Goal: Navigation & Orientation: Find specific page/section

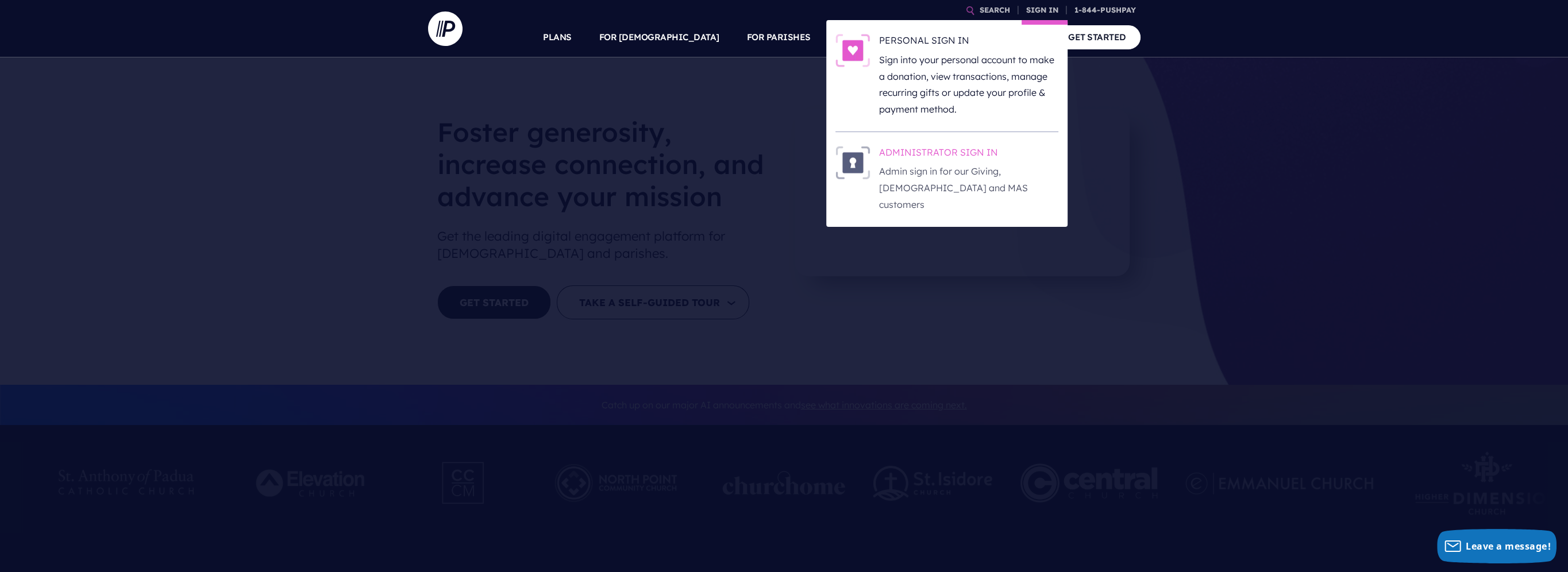
click at [970, 152] on h6 "ADMINISTRATOR SIGN IN" at bounding box center [969, 154] width 179 height 17
click at [947, 164] on p "Admin sign in for our Giving, [DEMOGRAPHIC_DATA] and MAS customers" at bounding box center [969, 188] width 179 height 49
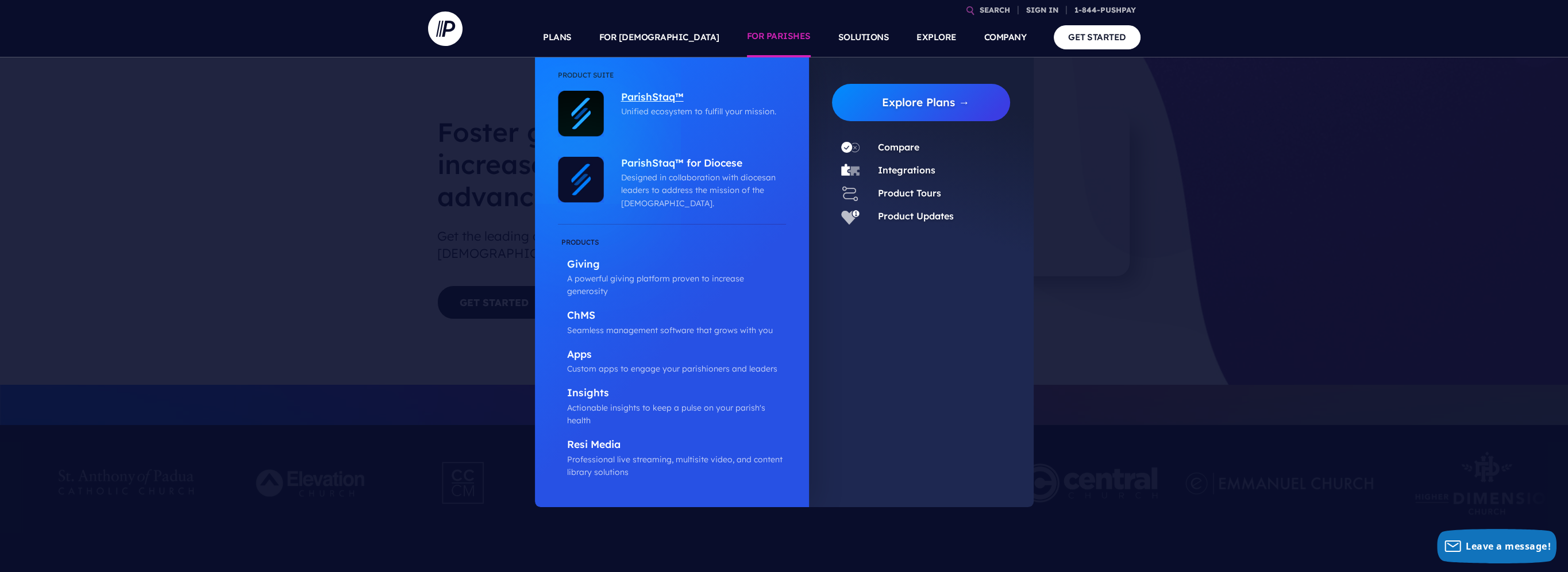
click at [671, 111] on p "Unified ecosystem to fulfill your mission." at bounding box center [701, 111] width 159 height 13
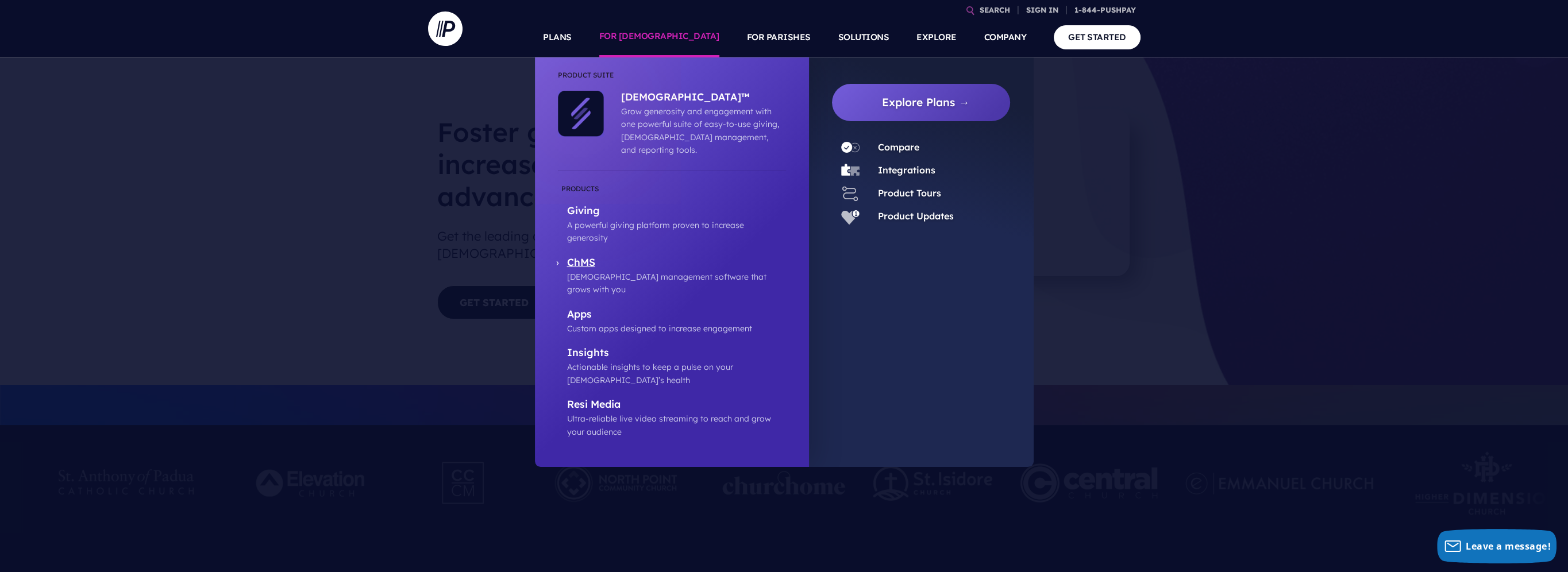
click at [638, 271] on p "[DEMOGRAPHIC_DATA] management software that grows with you" at bounding box center [676, 283] width 219 height 26
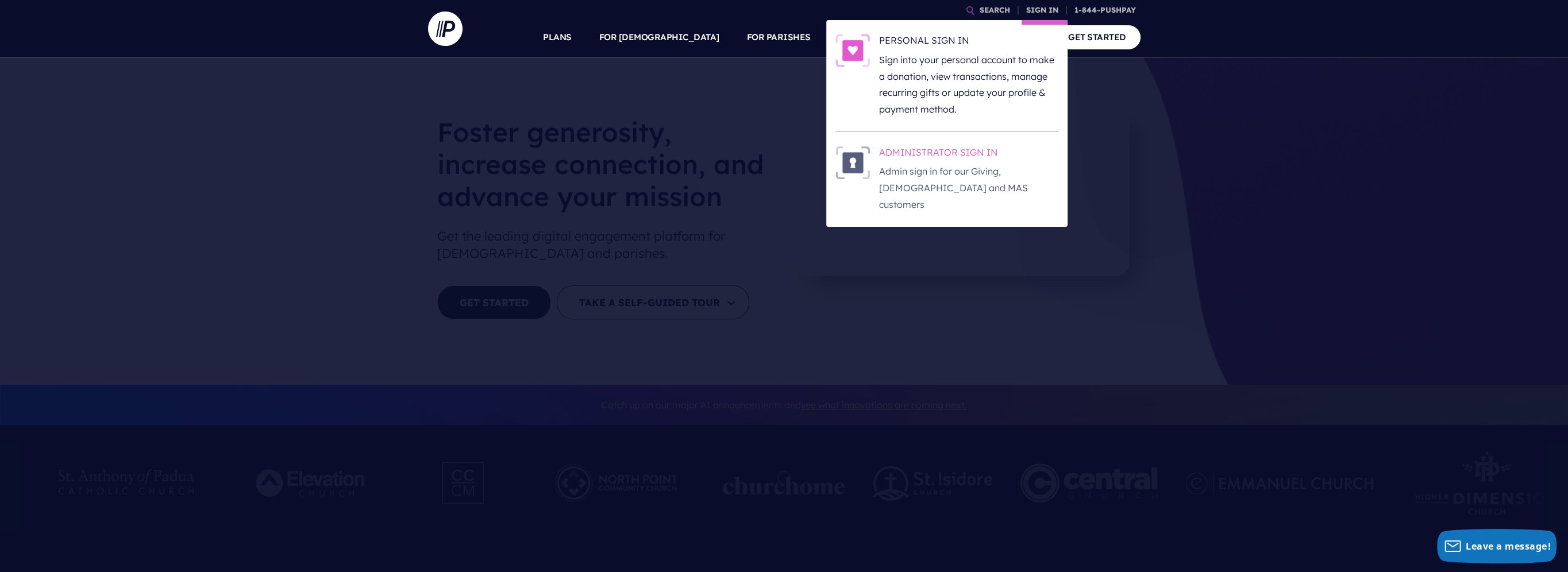
click at [952, 146] on h6 "ADMINISTRATOR SIGN IN" at bounding box center [969, 154] width 179 height 17
